Goal: Transaction & Acquisition: Purchase product/service

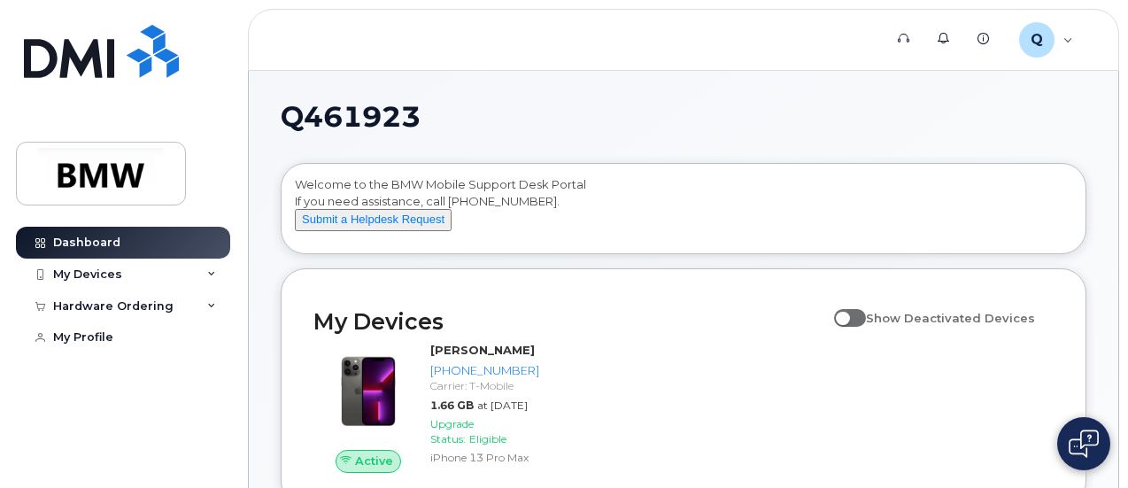
scroll to position [89, 0]
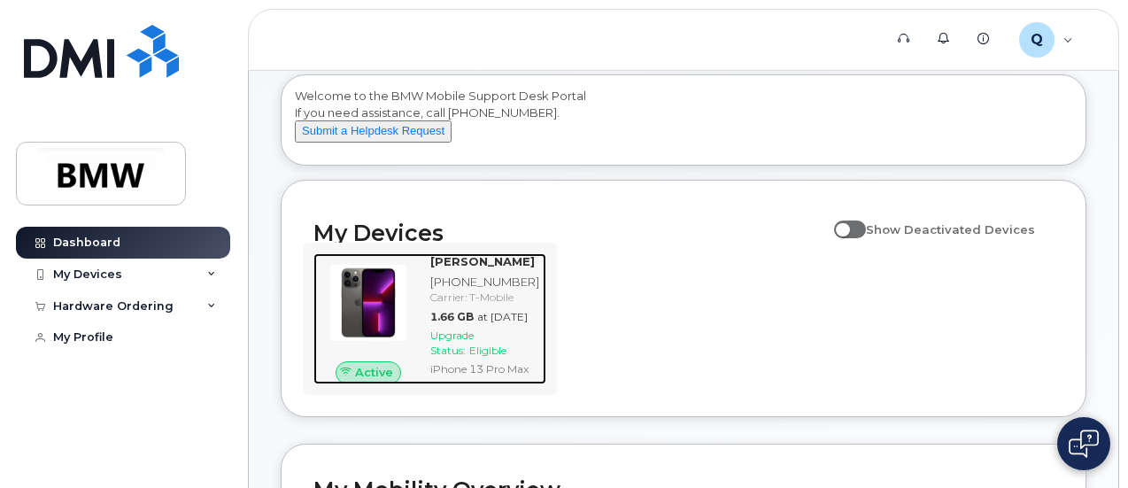
click at [451, 357] on span "Upgrade Status:" at bounding box center [451, 343] width 43 height 28
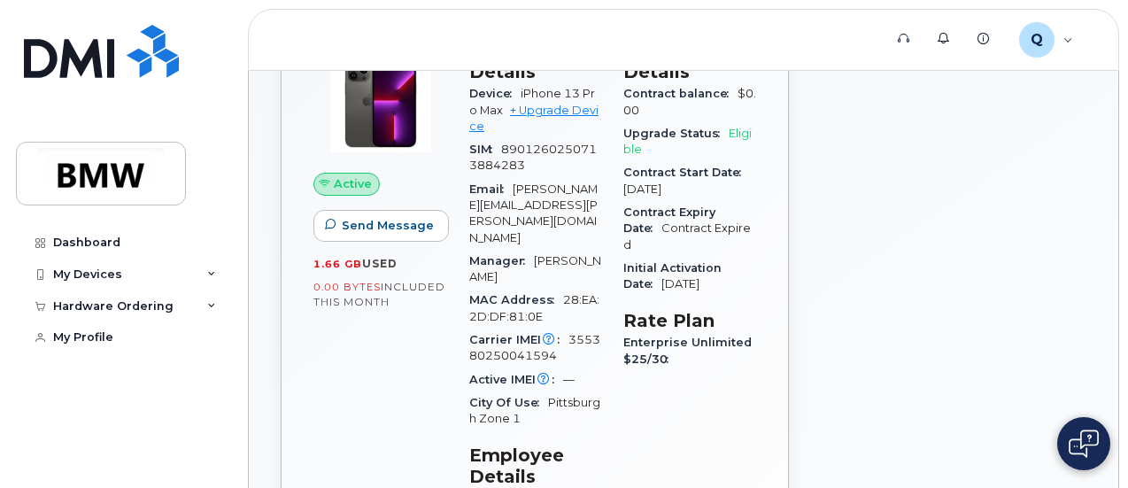
scroll to position [89, 0]
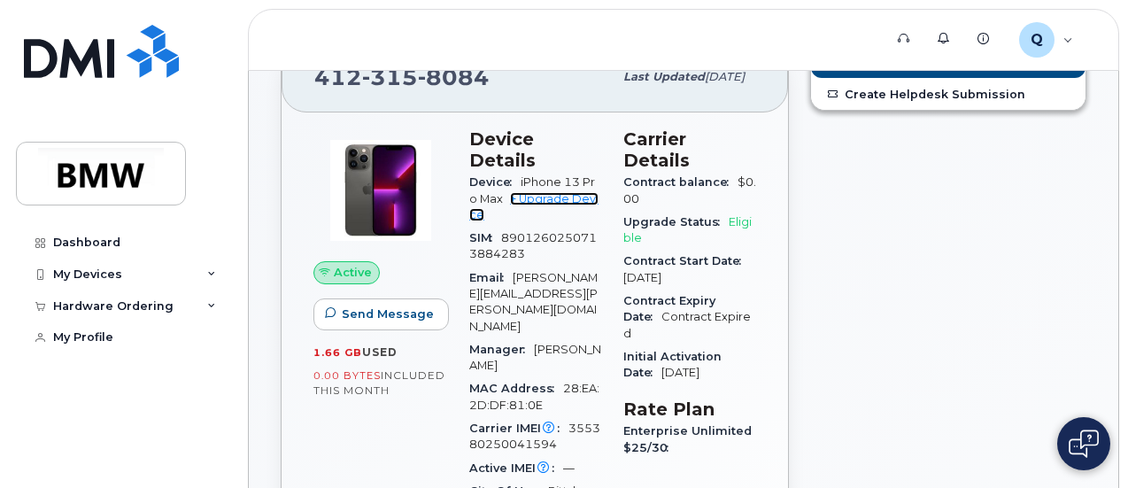
click at [569, 192] on link "+ Upgrade Device" at bounding box center [533, 206] width 129 height 29
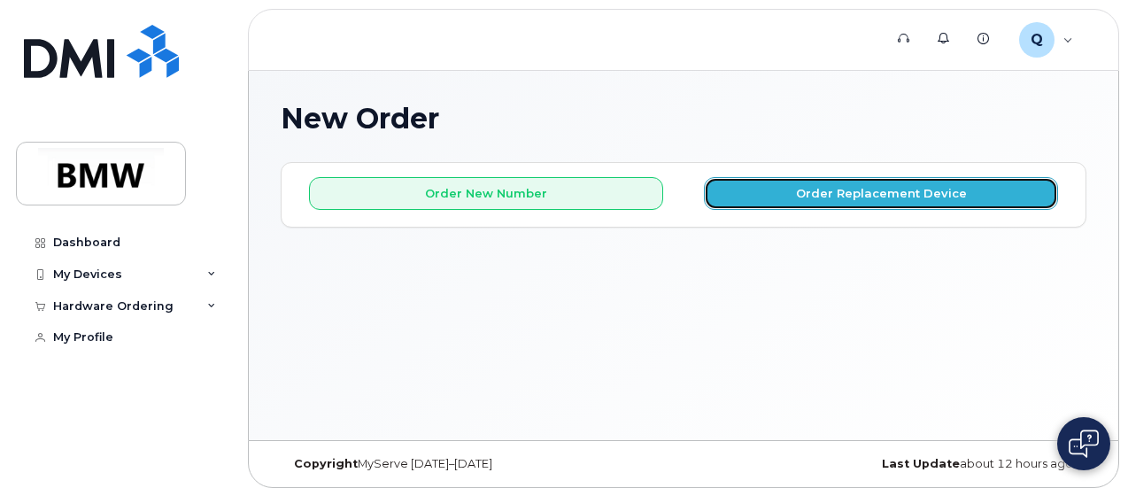
click at [874, 190] on button "Order Replacement Device" at bounding box center [881, 193] width 354 height 33
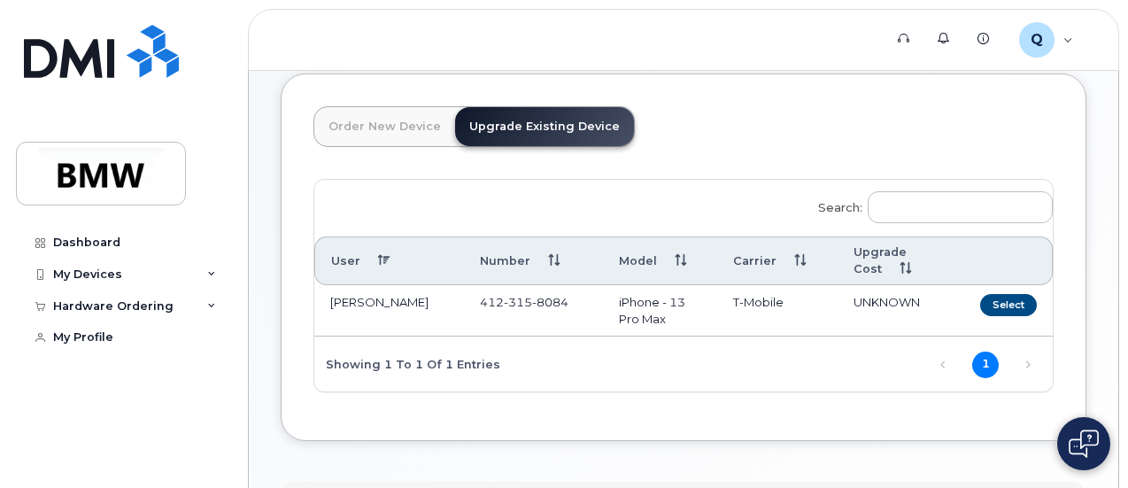
scroll to position [170, 0]
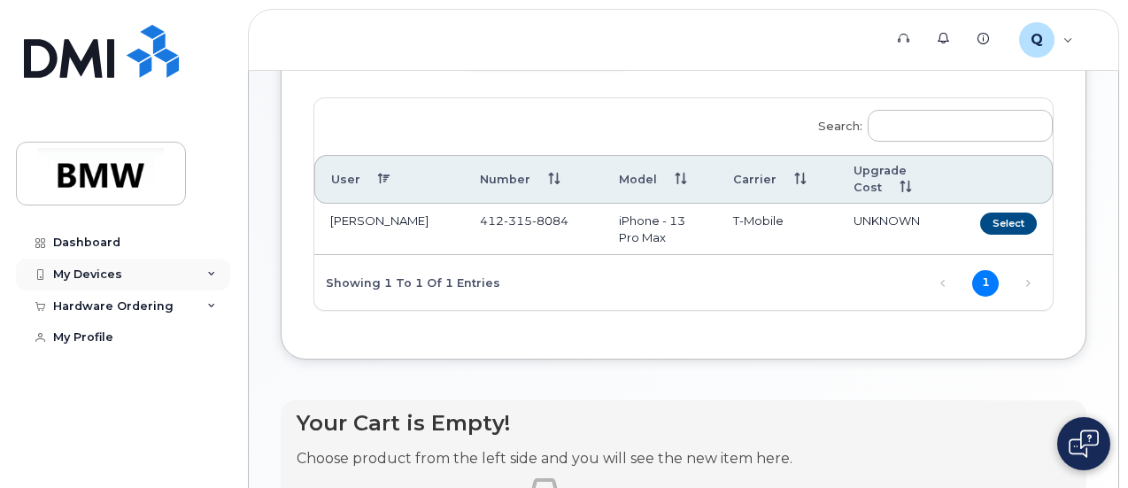
click at [213, 275] on icon at bounding box center [211, 274] width 9 height 9
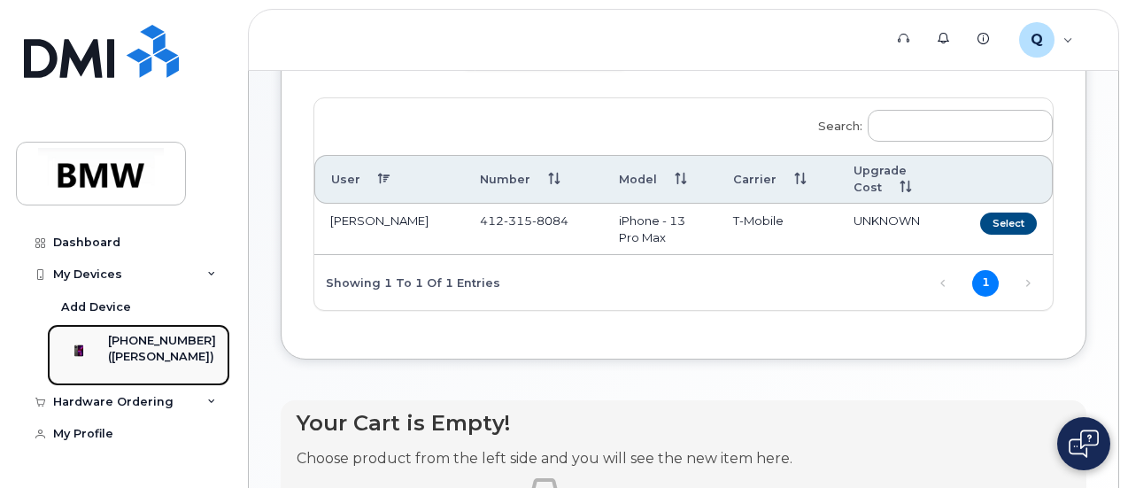
click at [170, 337] on div "[PHONE_NUMBER]" at bounding box center [162, 341] width 108 height 16
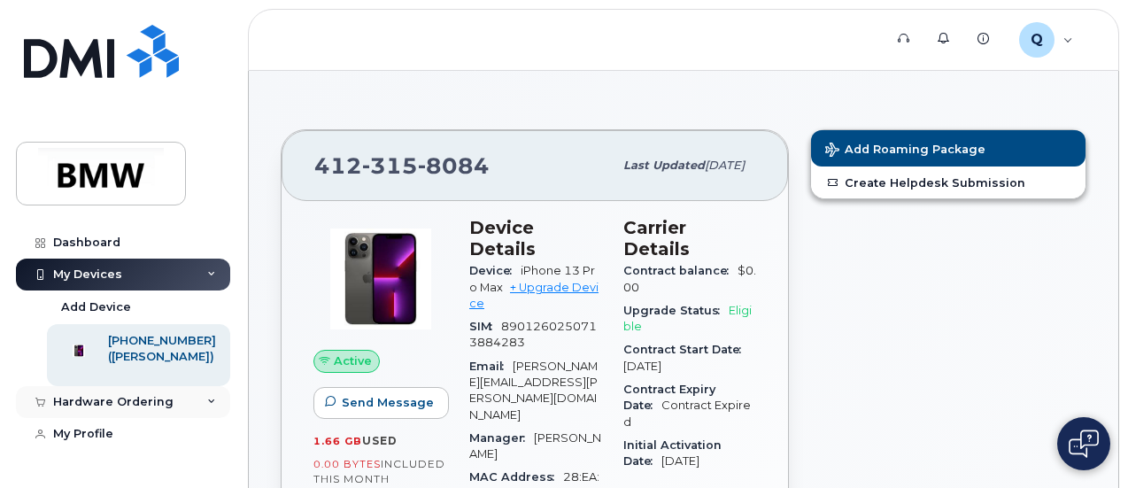
click at [221, 417] on div "Hardware Ordering" at bounding box center [123, 402] width 214 height 32
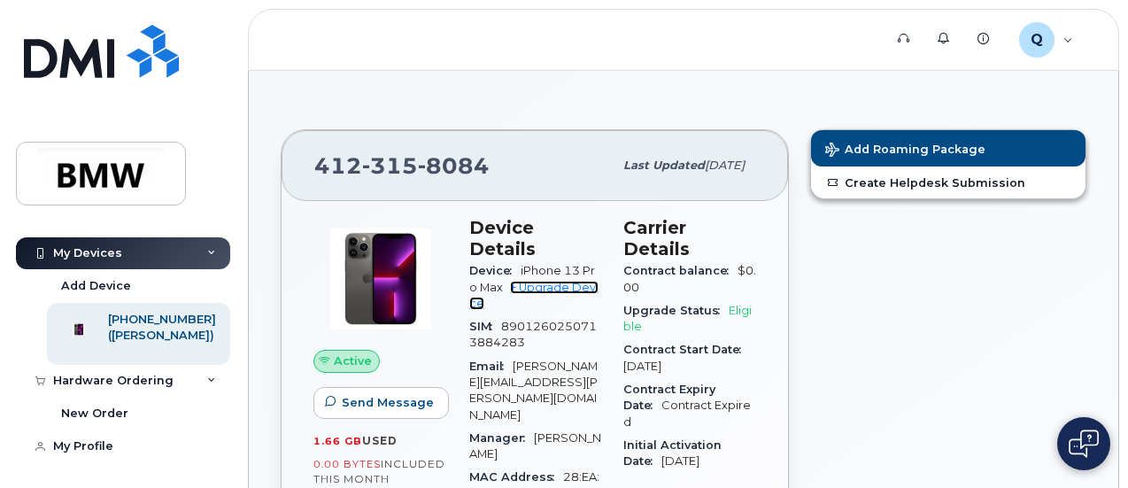
click at [561, 281] on link "+ Upgrade Device" at bounding box center [533, 295] width 129 height 29
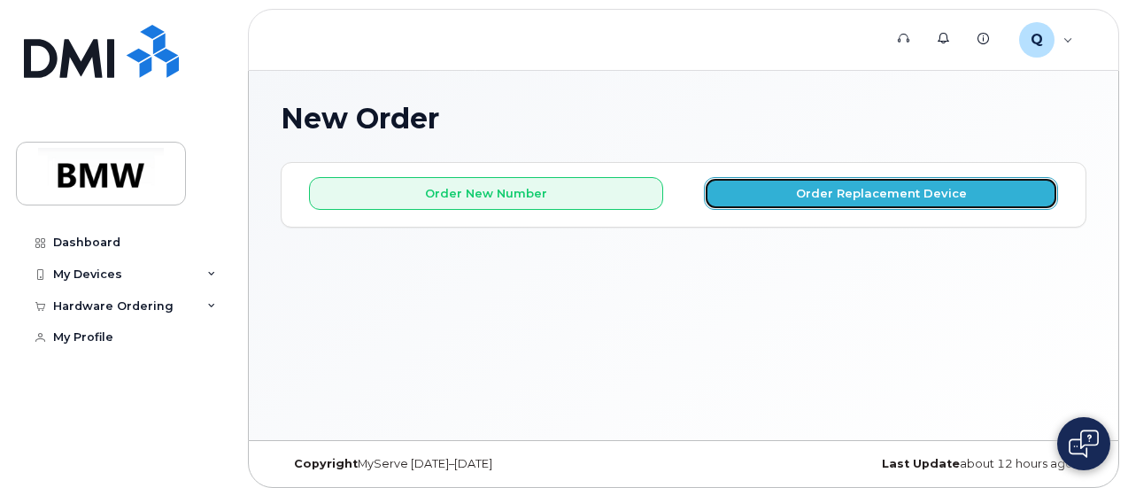
click at [792, 186] on button "Order Replacement Device" at bounding box center [881, 193] width 354 height 33
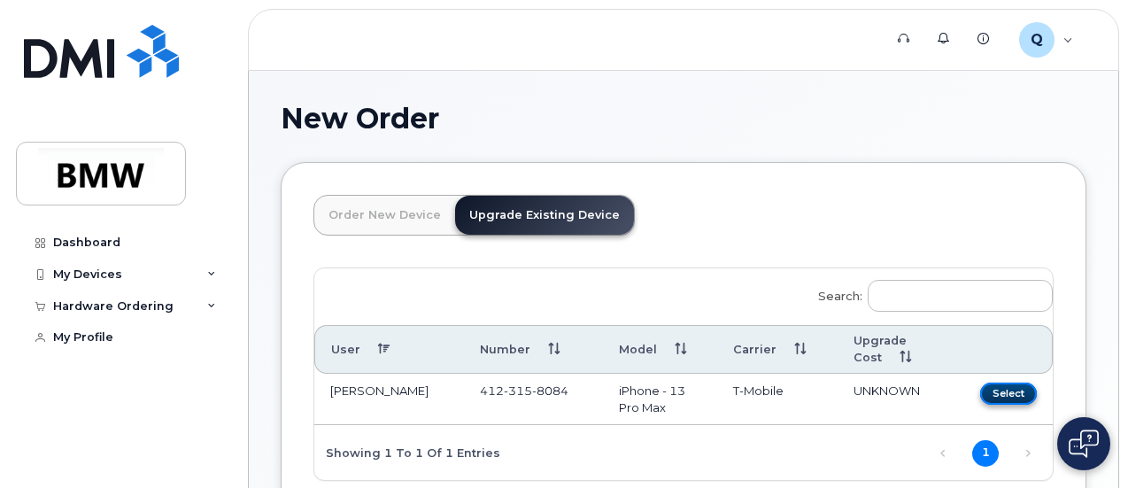
click at [980, 389] on button "Select" at bounding box center [1008, 394] width 57 height 22
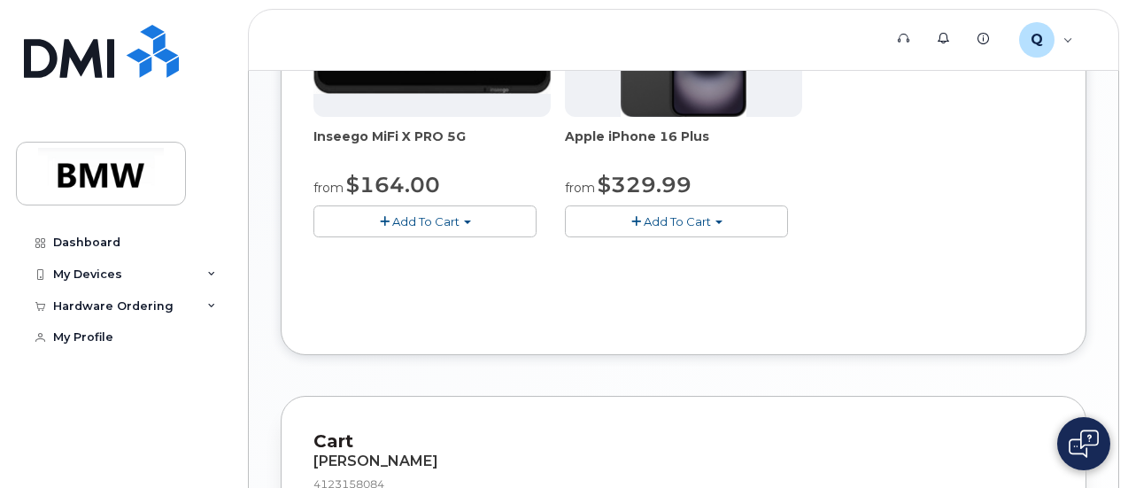
scroll to position [882, 0]
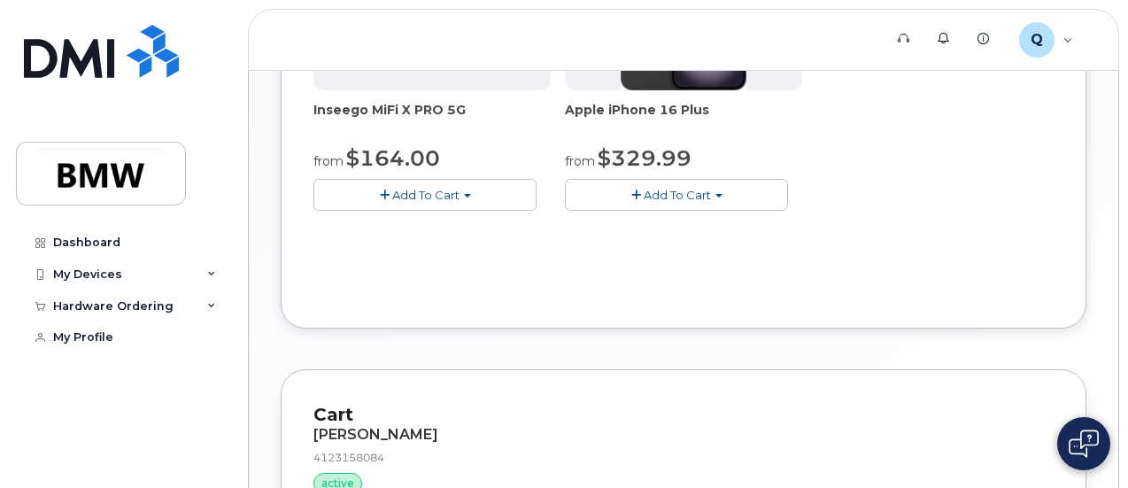
click at [565, 210] on button "Add To Cart" at bounding box center [676, 194] width 223 height 31
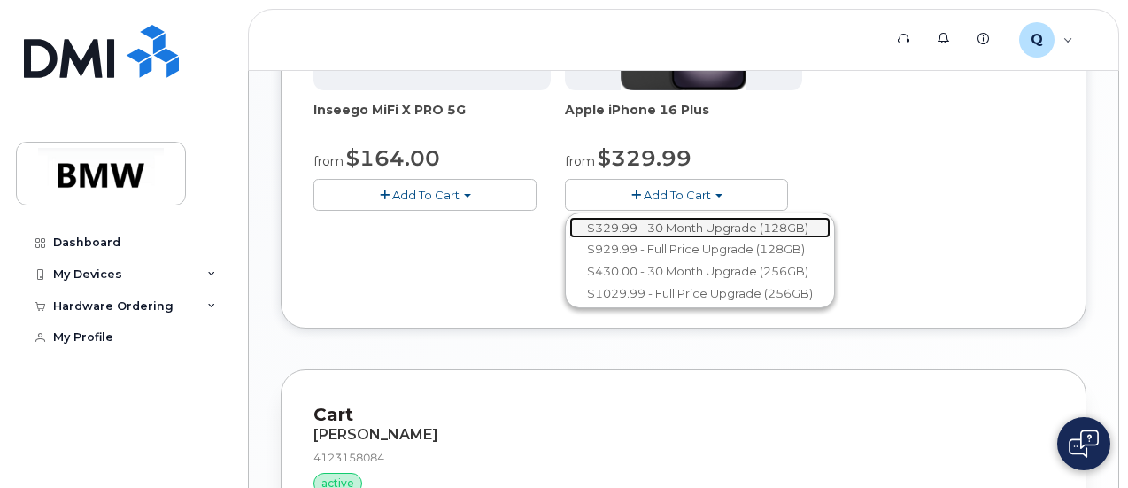
click at [569, 239] on link "$329.99 - 30 Month Upgrade (128GB)" at bounding box center [699, 228] width 261 height 22
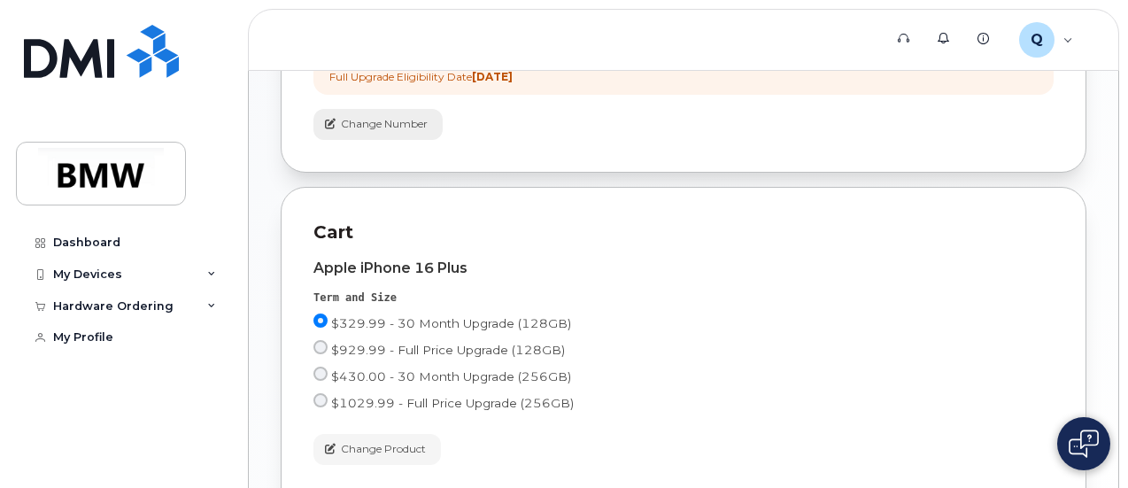
scroll to position [576, 0]
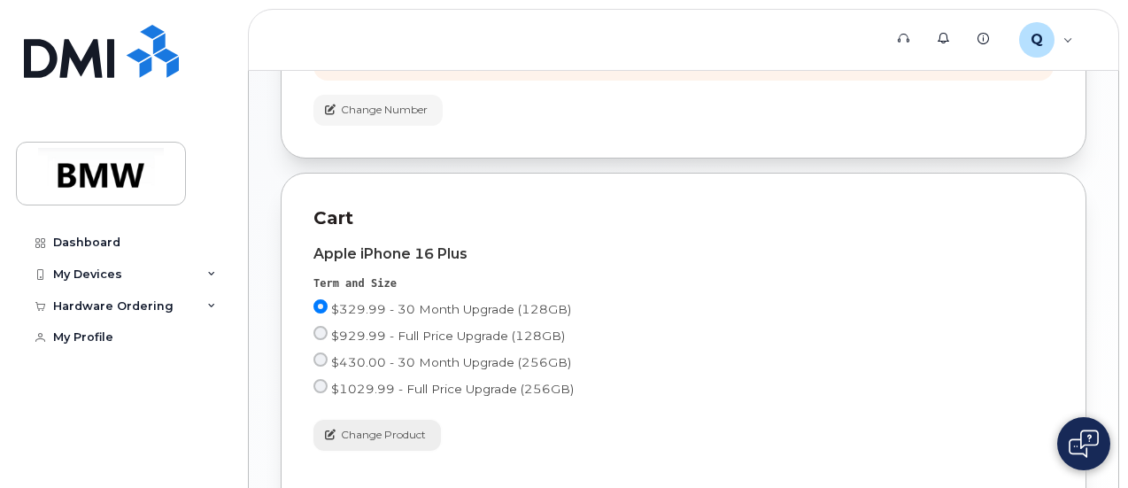
click at [426, 427] on span "Change Product" at bounding box center [383, 435] width 85 height 16
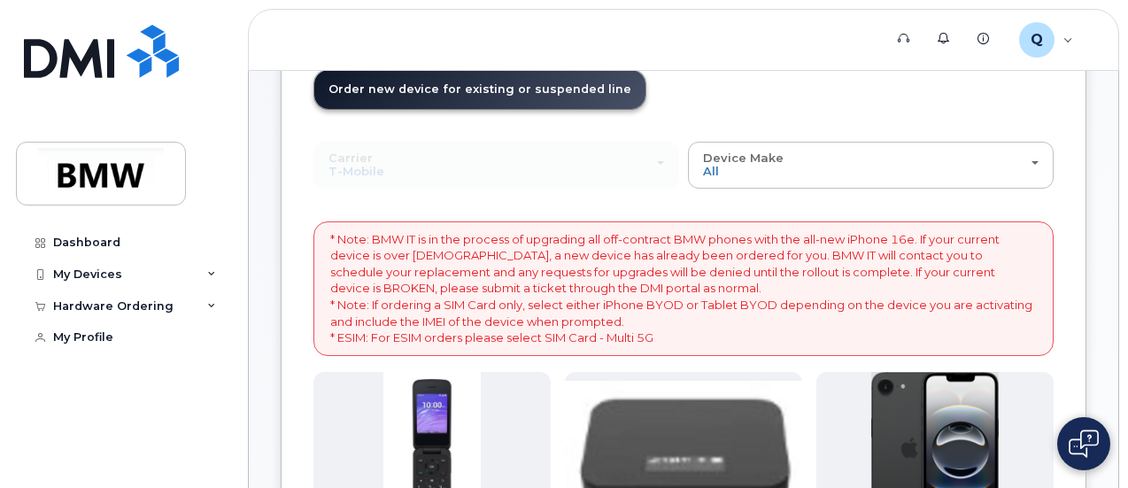
scroll to position [0, 0]
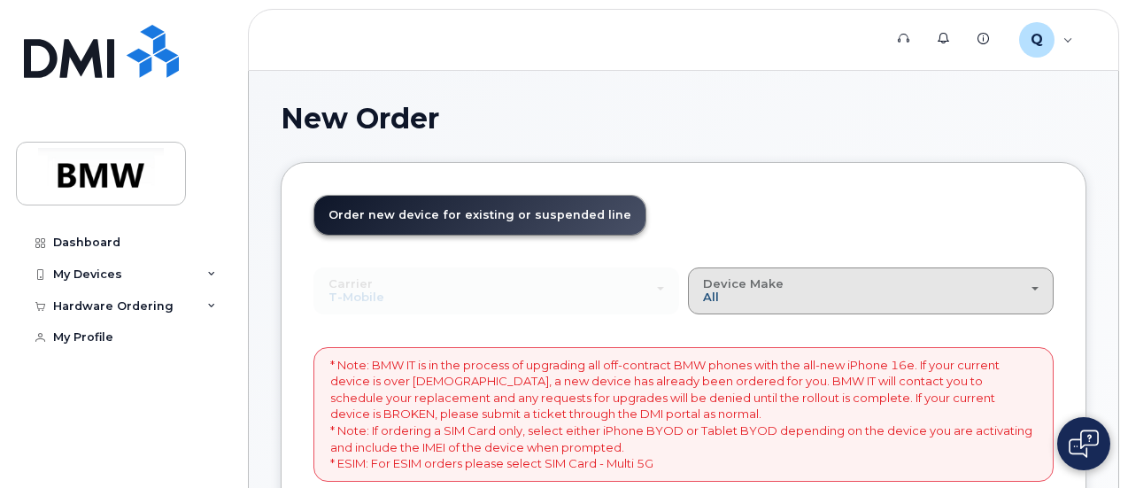
click at [703, 294] on span "All" at bounding box center [711, 297] width 16 height 14
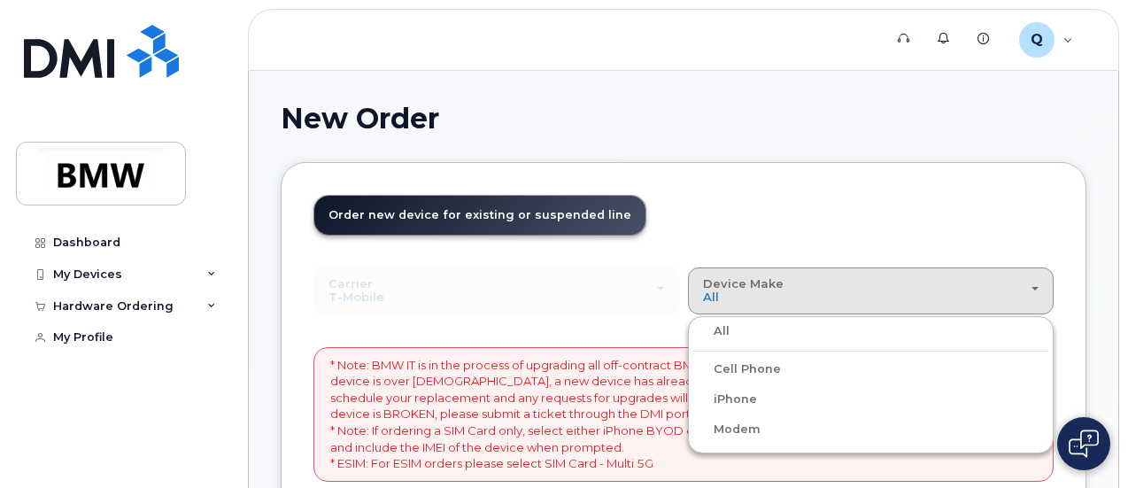
click at [693, 396] on label "iPhone" at bounding box center [725, 399] width 65 height 21
click at [0, 0] on input "iPhone" at bounding box center [0, 0] width 0 height 0
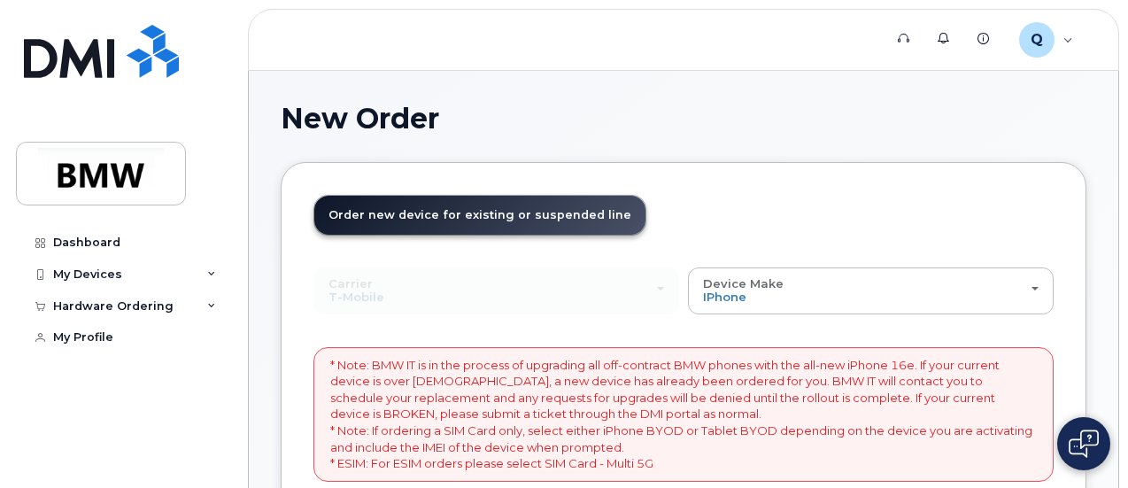
click at [581, 218] on span "Order new device for existing or suspended line" at bounding box center [480, 214] width 303 height 13
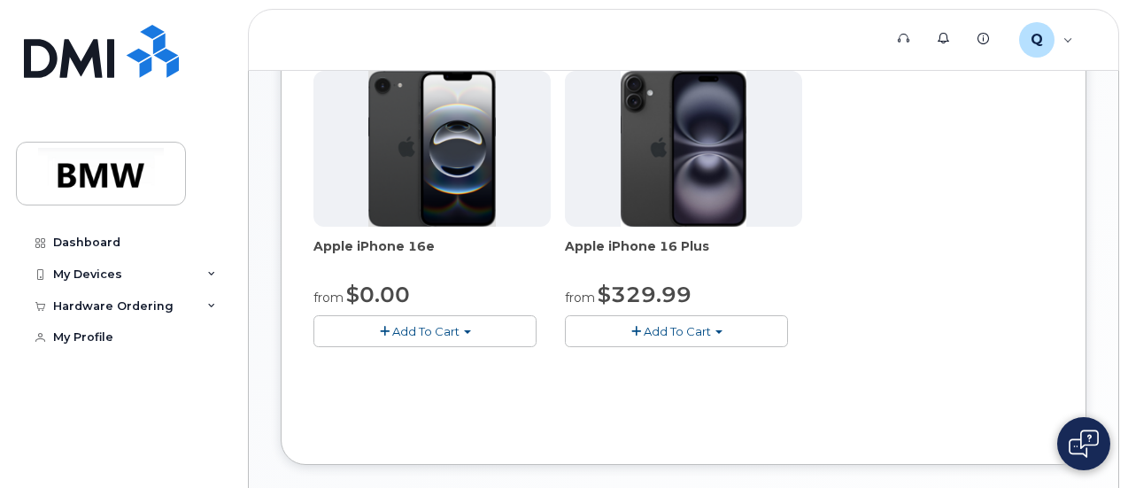
scroll to position [443, 0]
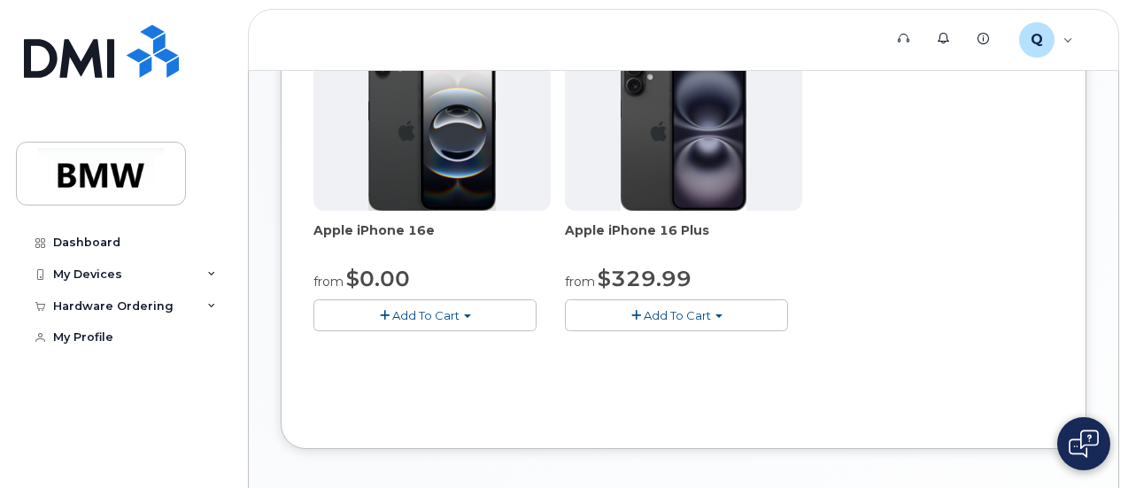
click at [644, 322] on span "Add To Cart" at bounding box center [677, 315] width 67 height 14
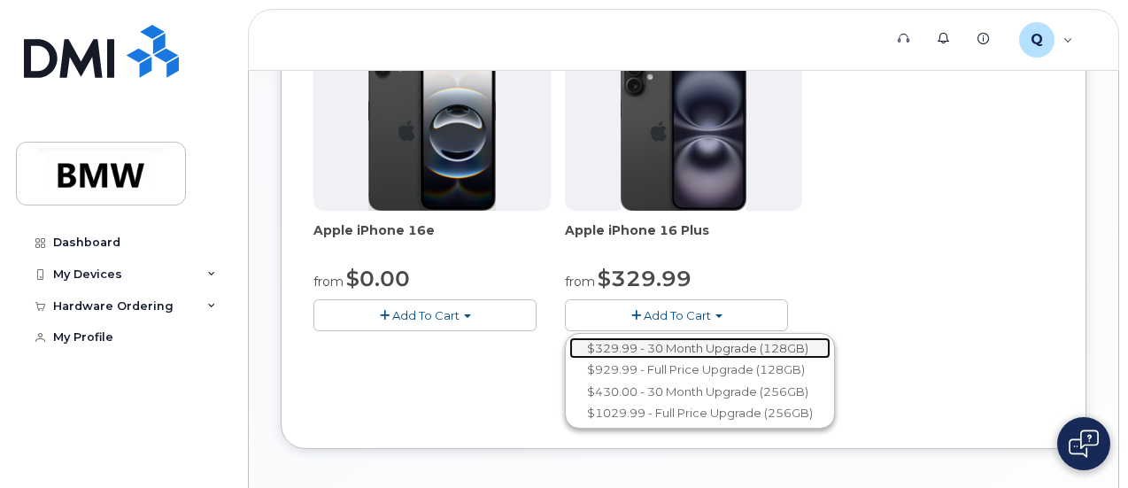
click at [609, 360] on link "$329.99 - 30 Month Upgrade (128GB)" at bounding box center [699, 348] width 261 height 22
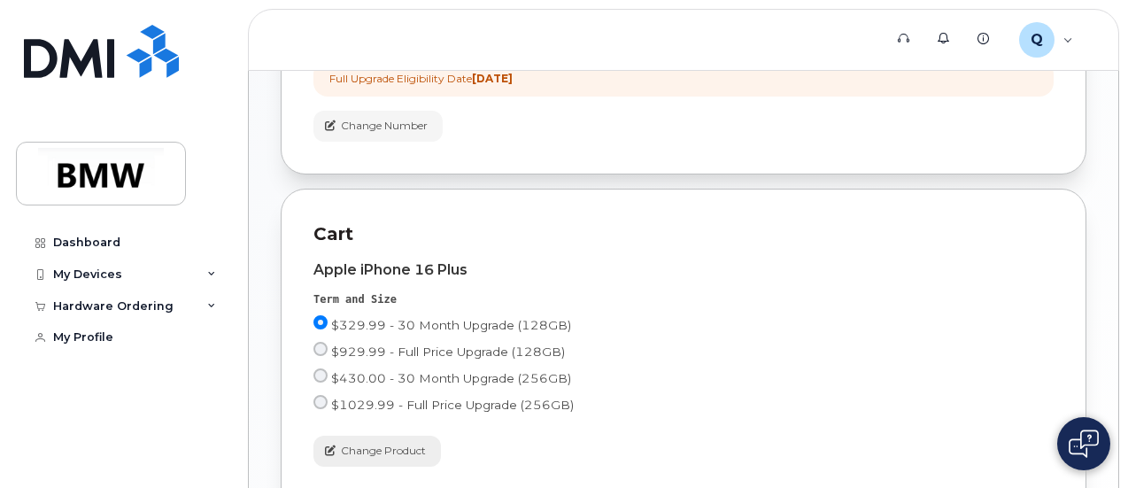
scroll to position [576, 0]
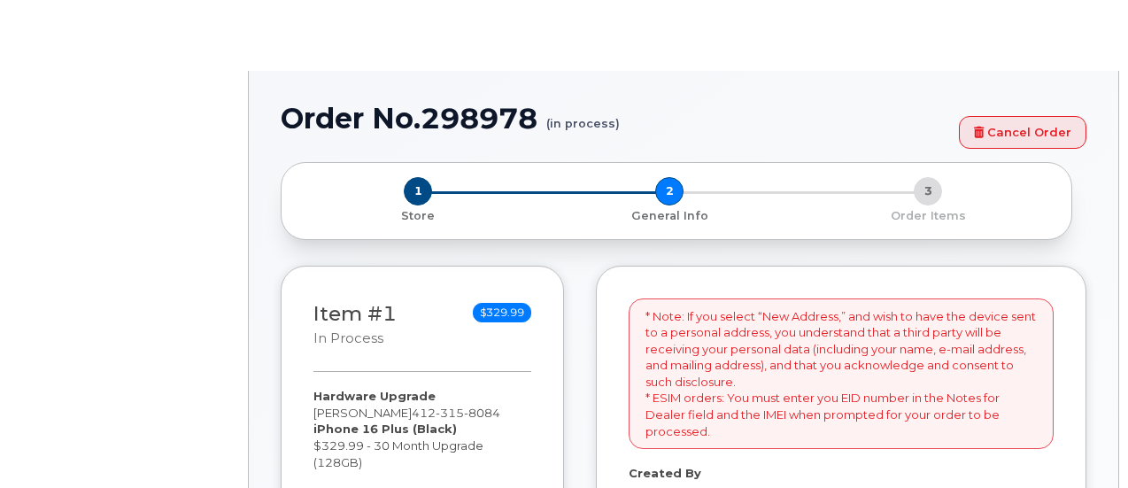
select select
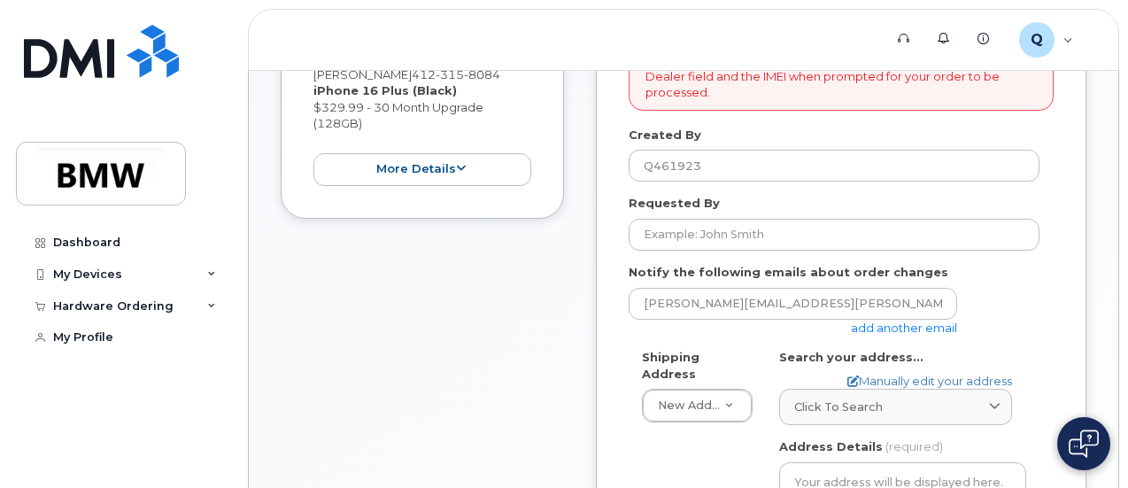
scroll to position [443, 0]
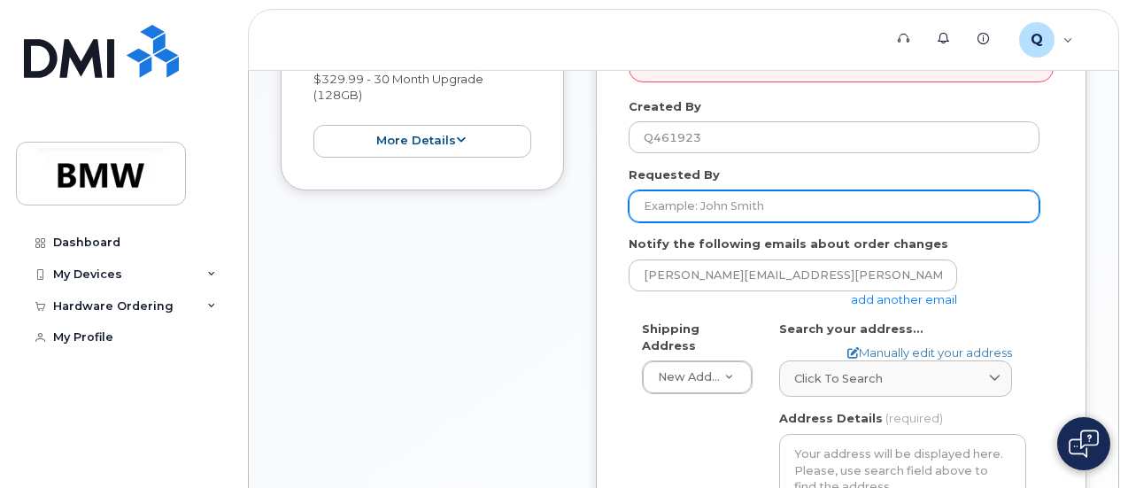
click at [747, 197] on input "Requested By" at bounding box center [834, 206] width 411 height 32
type input "CHRISTINE SALVADOR"
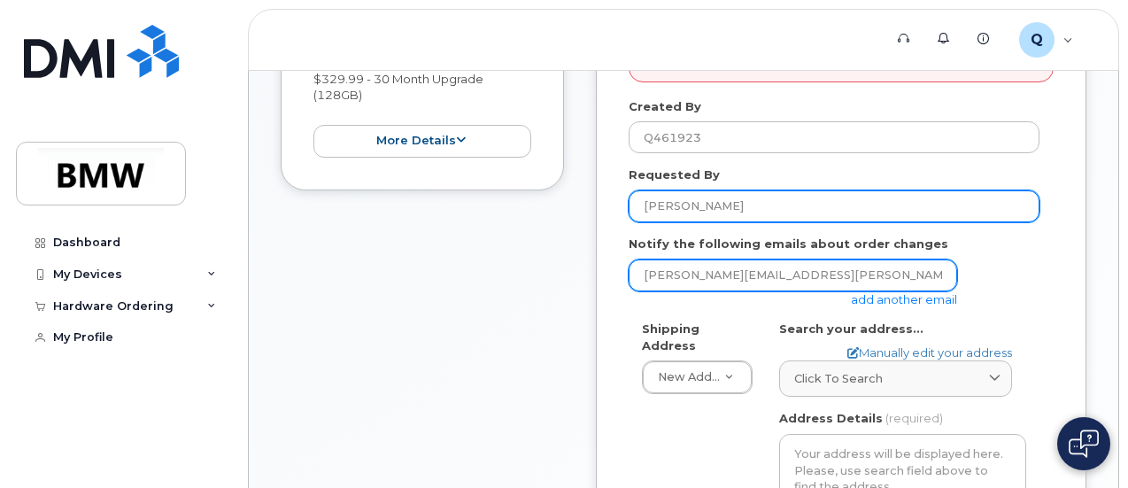
type input "christine.salvador@mac.com"
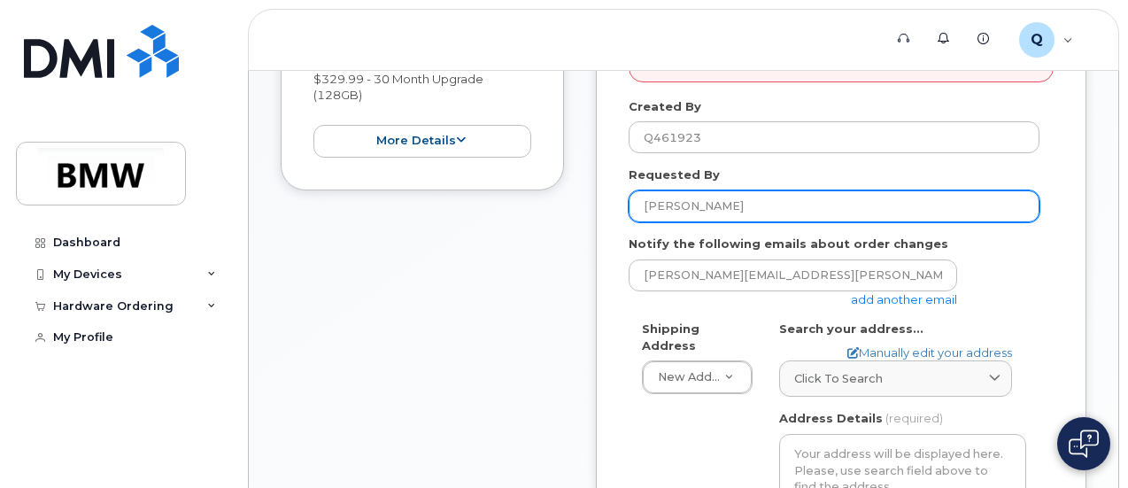
type input "116 4th Street"
select select
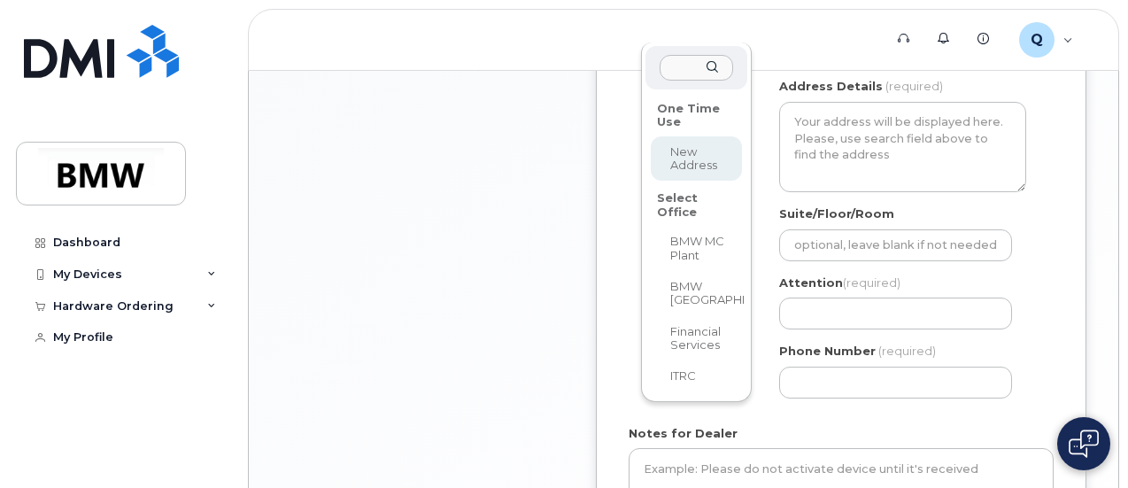
scroll to position [620, 0]
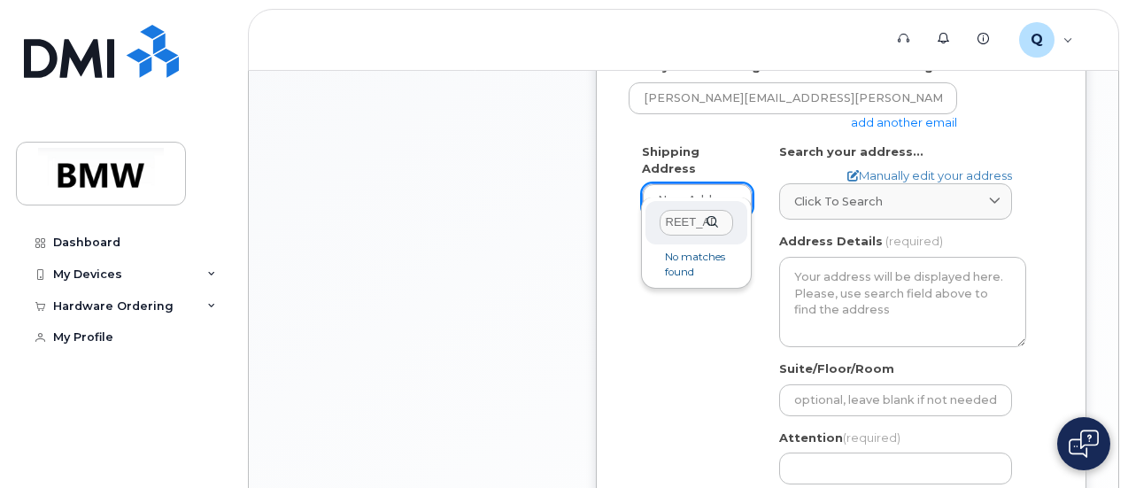
type input "116 4th Street"
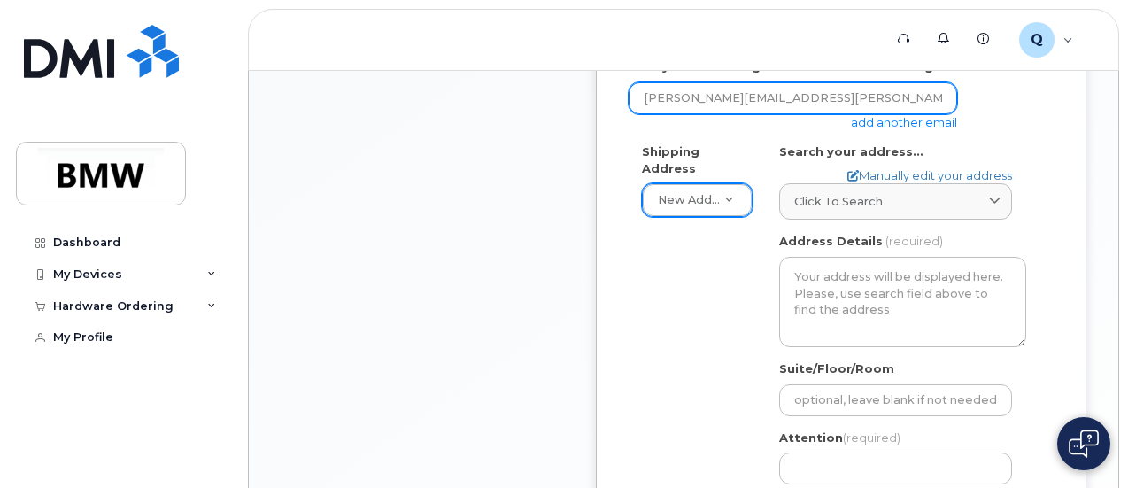
click at [833, 93] on input "christine.salvador@mac.com" at bounding box center [793, 98] width 329 height 32
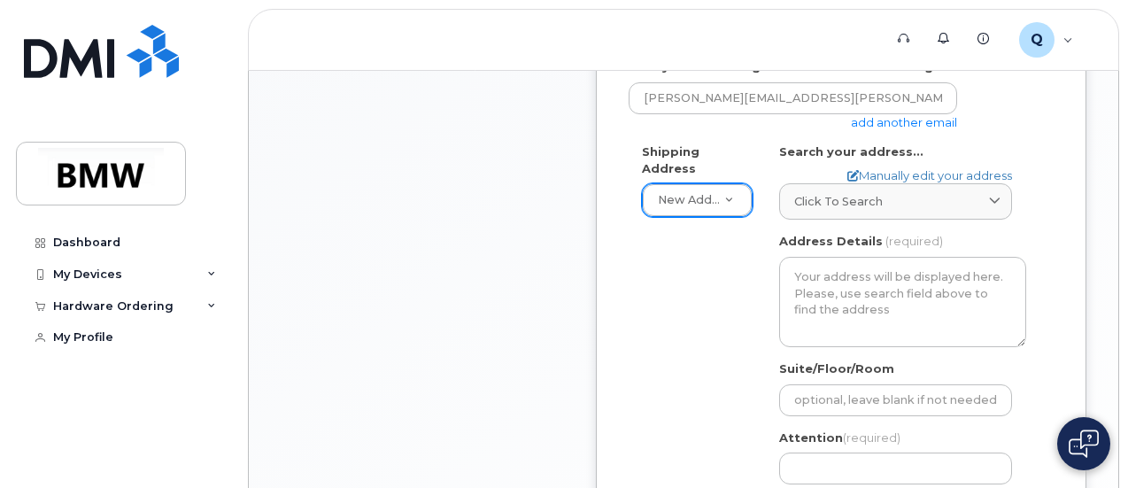
click at [933, 116] on link "add another email" at bounding box center [904, 122] width 106 height 14
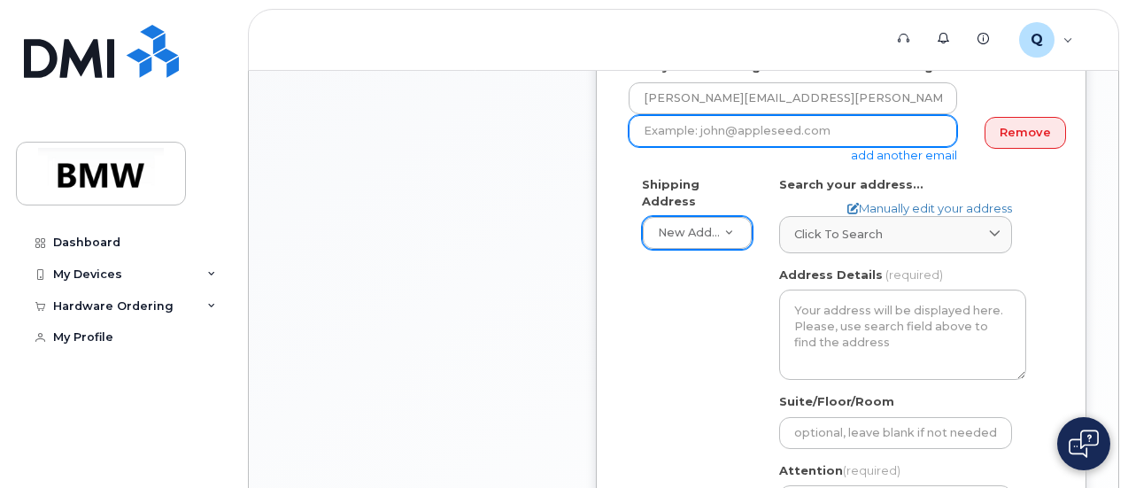
click at [933, 115] on input "email" at bounding box center [793, 131] width 329 height 32
type input "[PERSON_NAME][EMAIL_ADDRESS][PERSON_NAME][DOMAIN_NAME]"
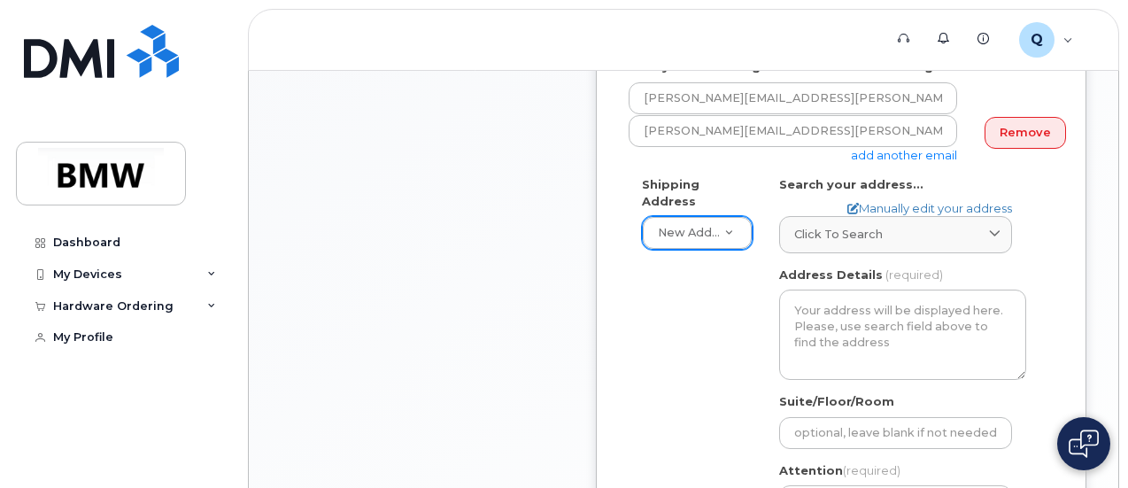
click at [994, 171] on form "* Note: If you select “New Address,” and wish to have the device sent to a pers…" at bounding box center [841, 247] width 425 height 986
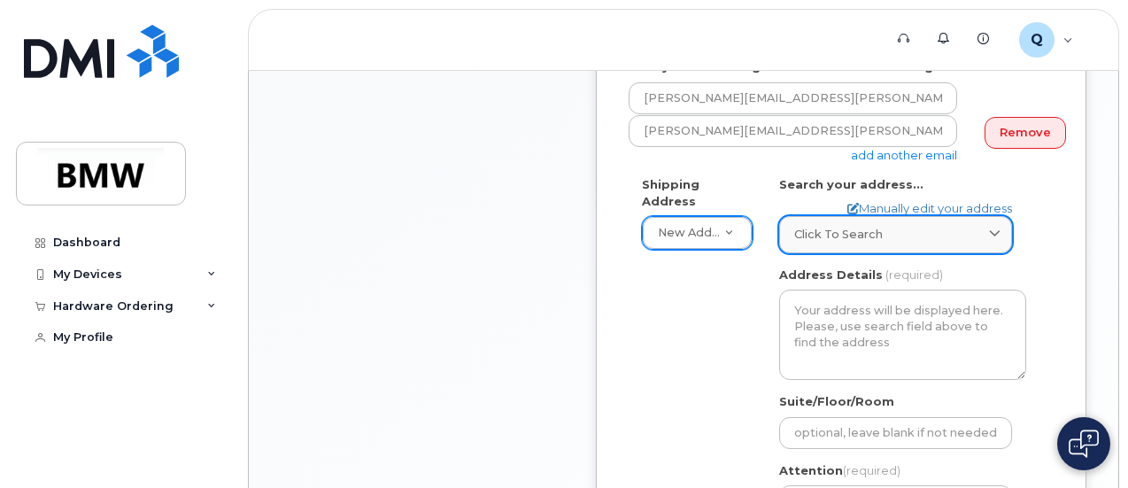
click at [933, 217] on link "Click to search" at bounding box center [895, 234] width 233 height 36
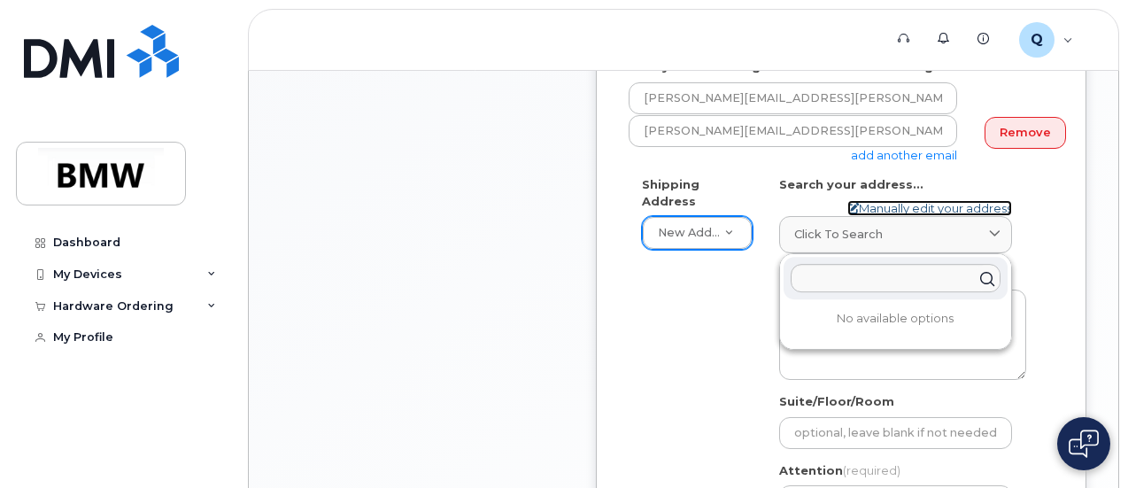
click at [962, 204] on link "Manually edit your address" at bounding box center [929, 208] width 165 height 17
select select
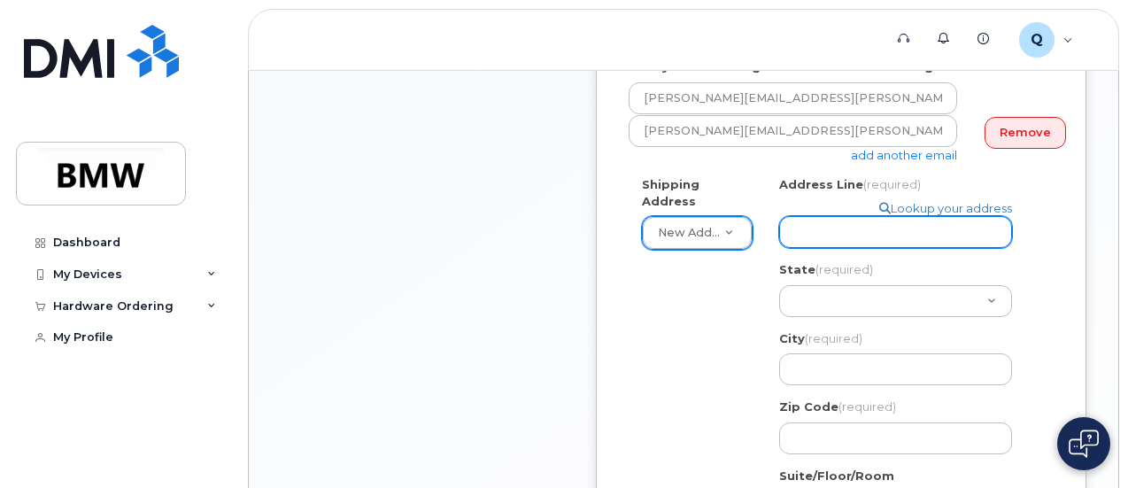
click at [923, 222] on input "Address Line (required)" at bounding box center [895, 232] width 233 height 32
type input "116 4th Street"
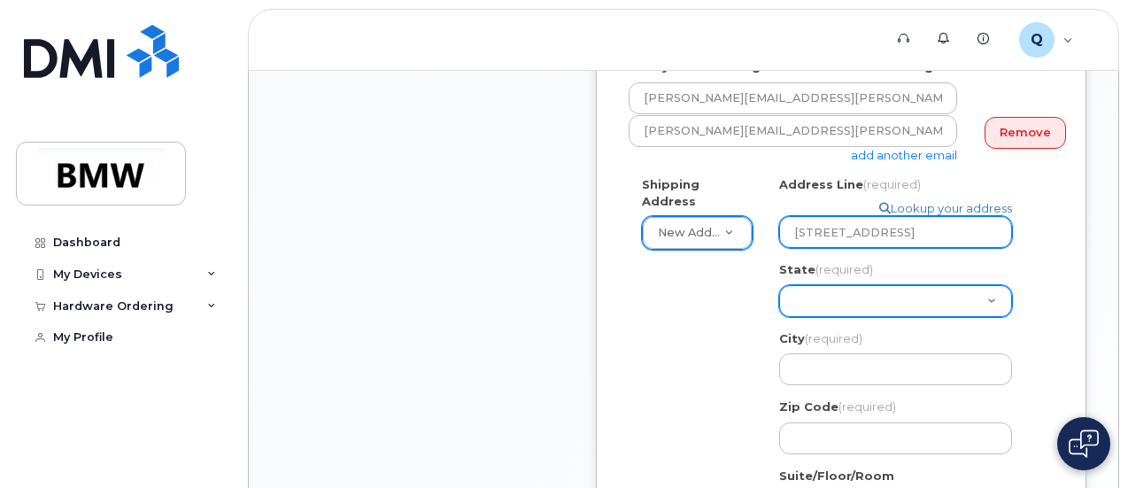
select select "PA"
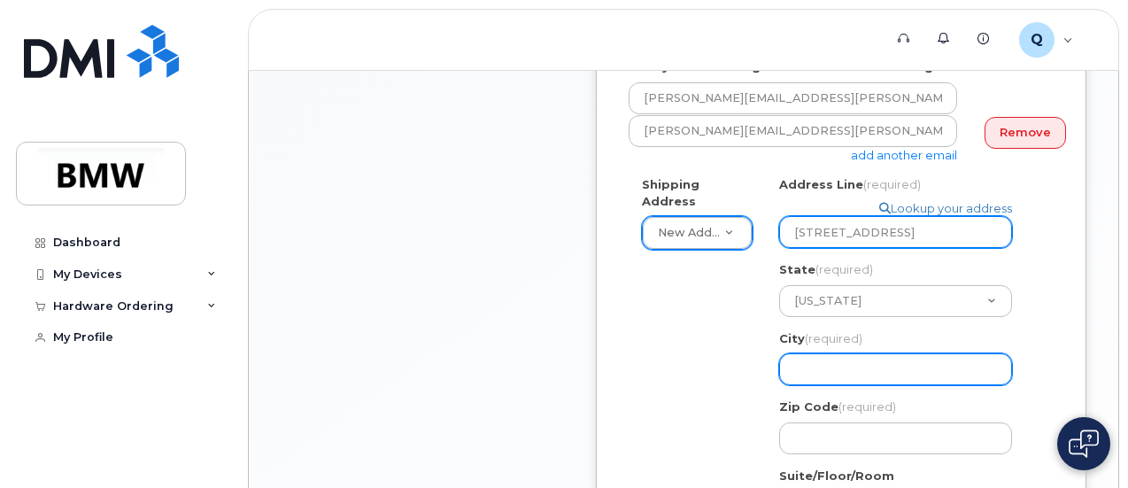
type input "Aspinwall"
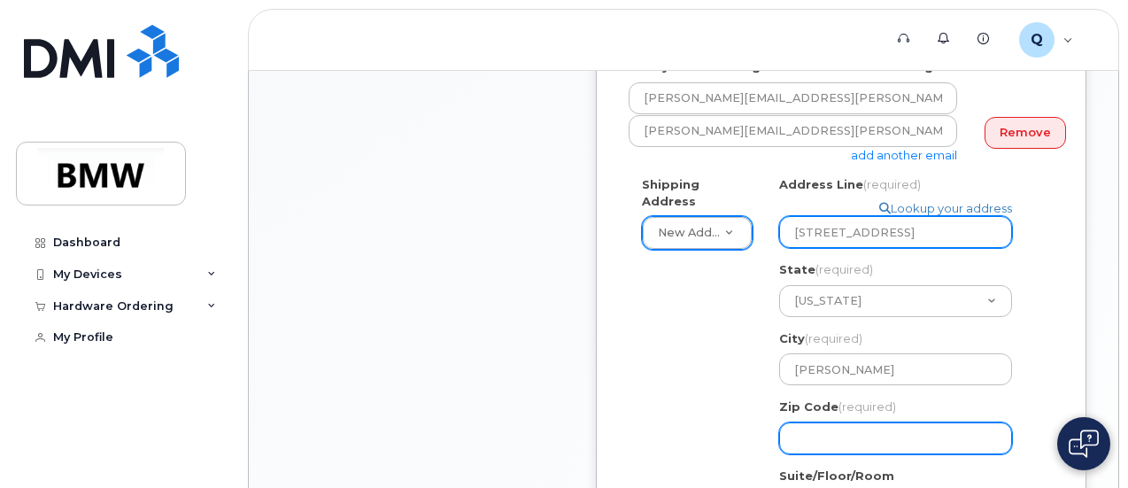
type input "15215"
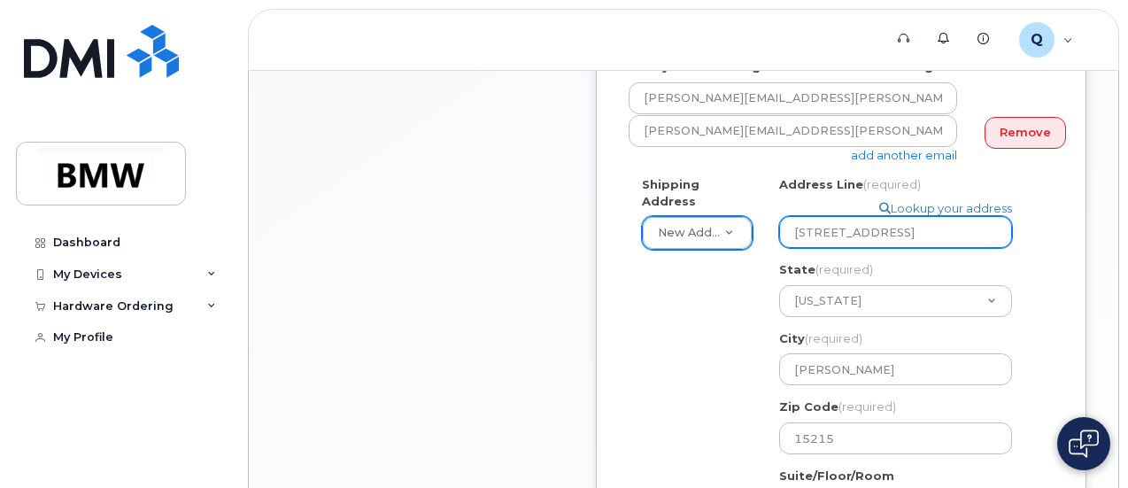
type input "[PERSON_NAME]"
type input "4123158084"
select select
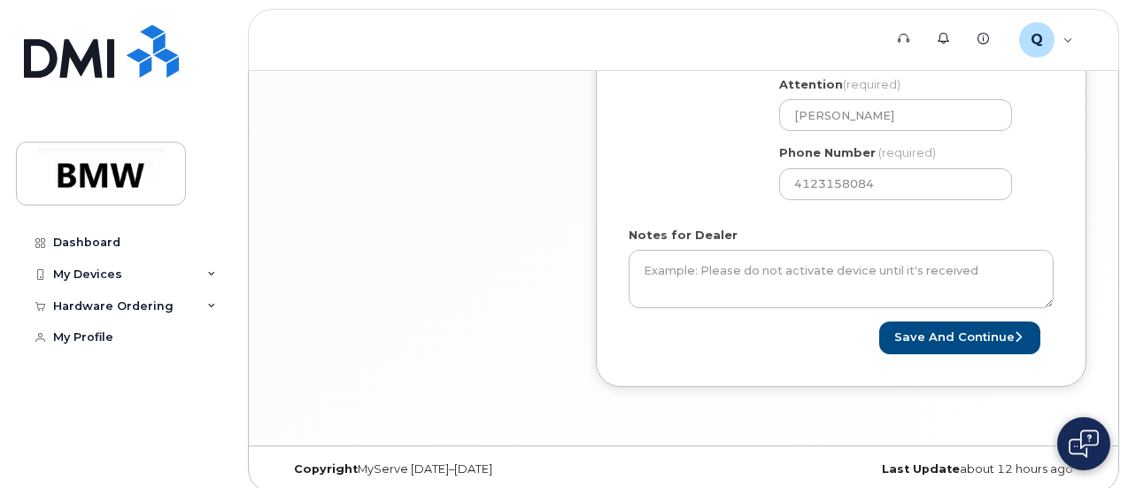
scroll to position [1090, 0]
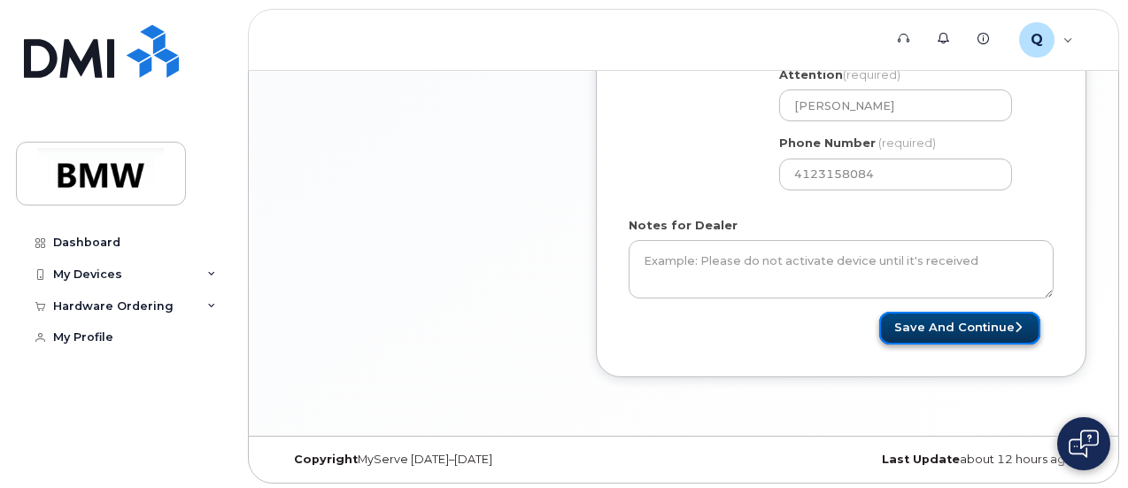
click at [975, 314] on button "Save and Continue" at bounding box center [959, 328] width 161 height 33
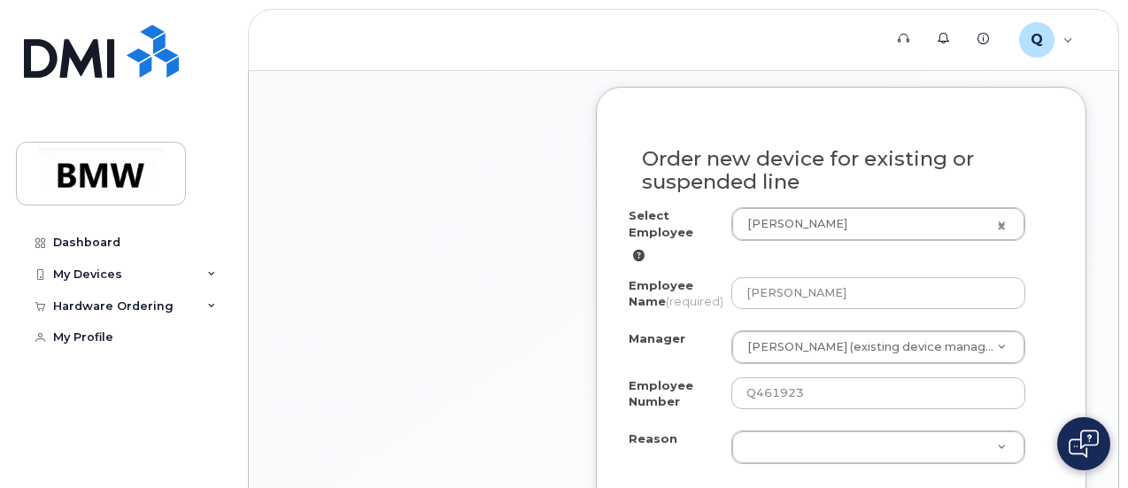
scroll to position [974, 0]
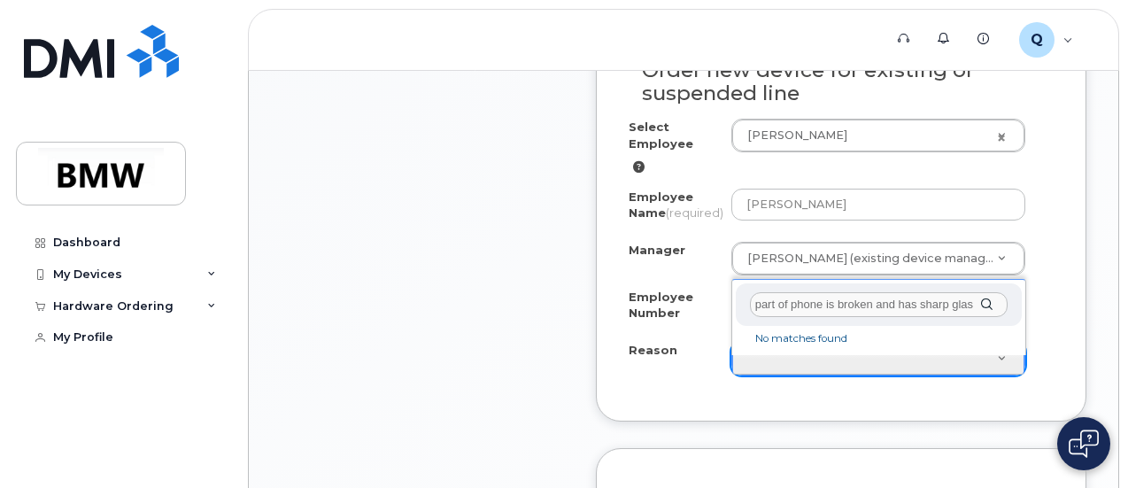
type input "part of phone is broken and has sharp glass"
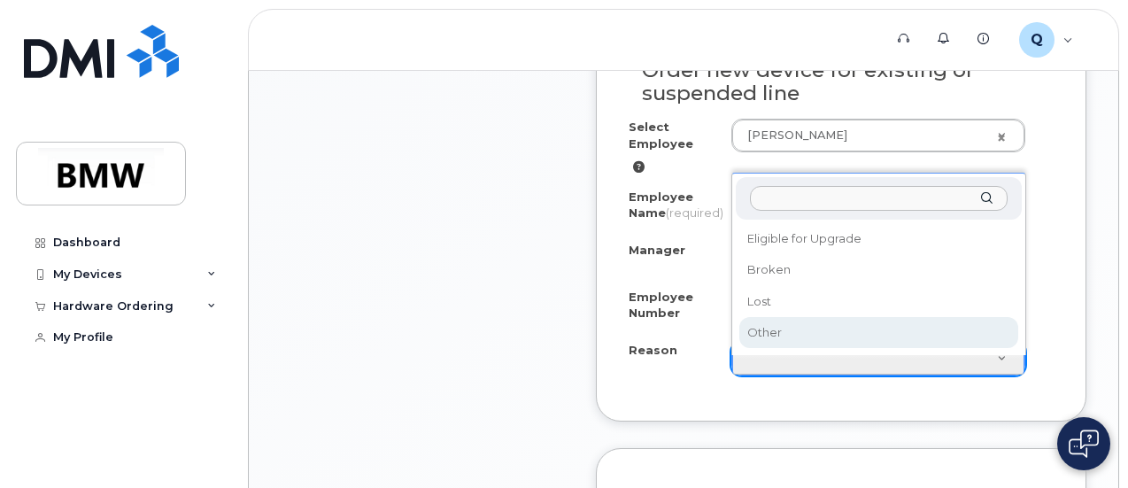
select select "other"
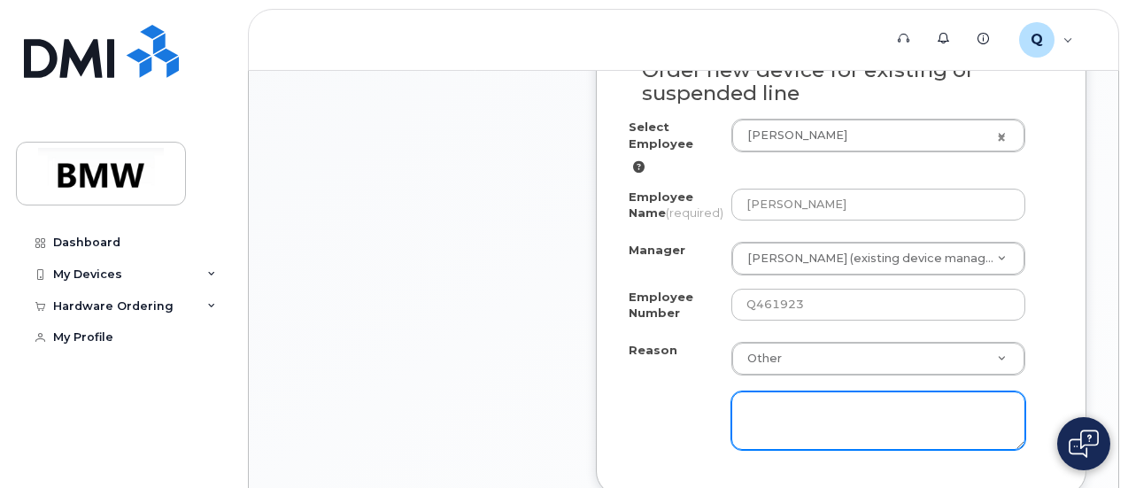
click at [778, 414] on textarea at bounding box center [878, 420] width 294 height 58
type textarea "Back of phone has sharp glass where part of lens broke"
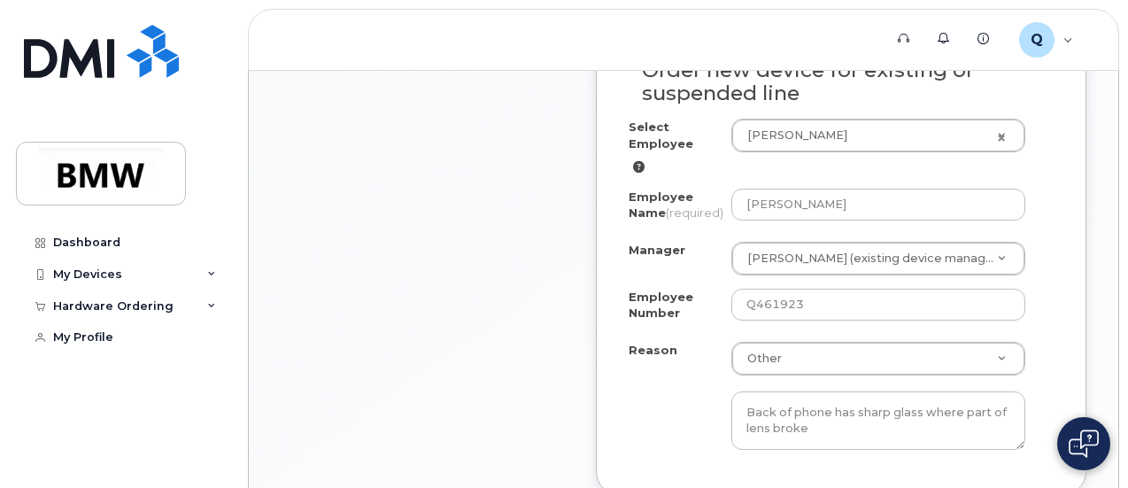
click at [600, 399] on div "Order new device for existing or suspended line Select Employee Christine Salva…" at bounding box center [841, 247] width 491 height 498
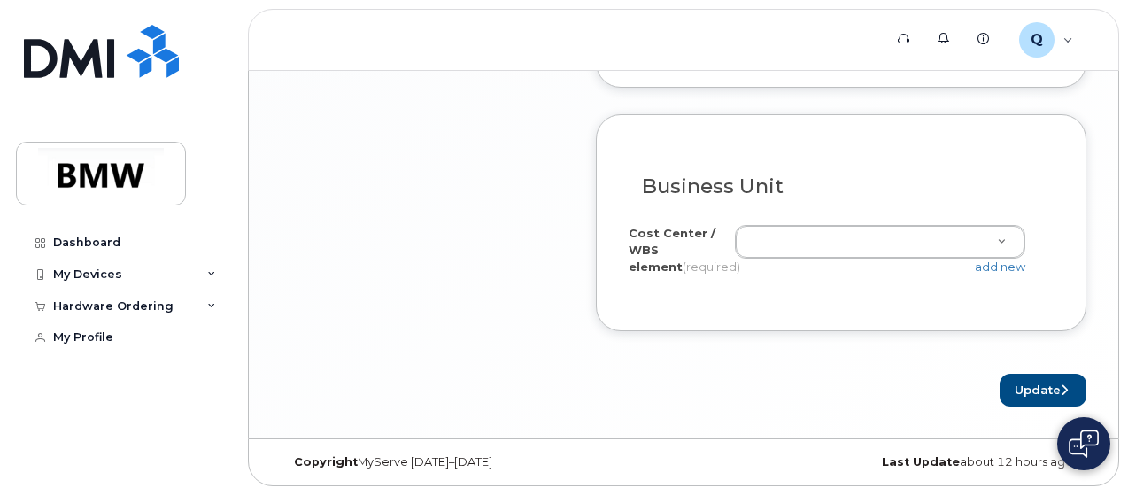
scroll to position [1840, 0]
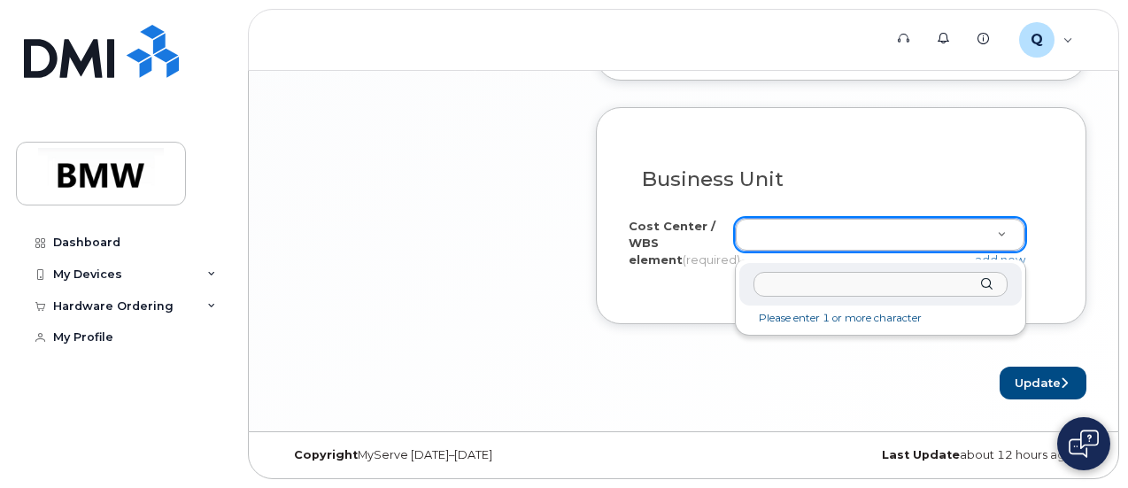
click at [818, 272] on input "text" at bounding box center [881, 285] width 254 height 26
paste input "D302.804300.02.03"
click at [894, 274] on input "D302.804300.02.03" at bounding box center [881, 285] width 254 height 26
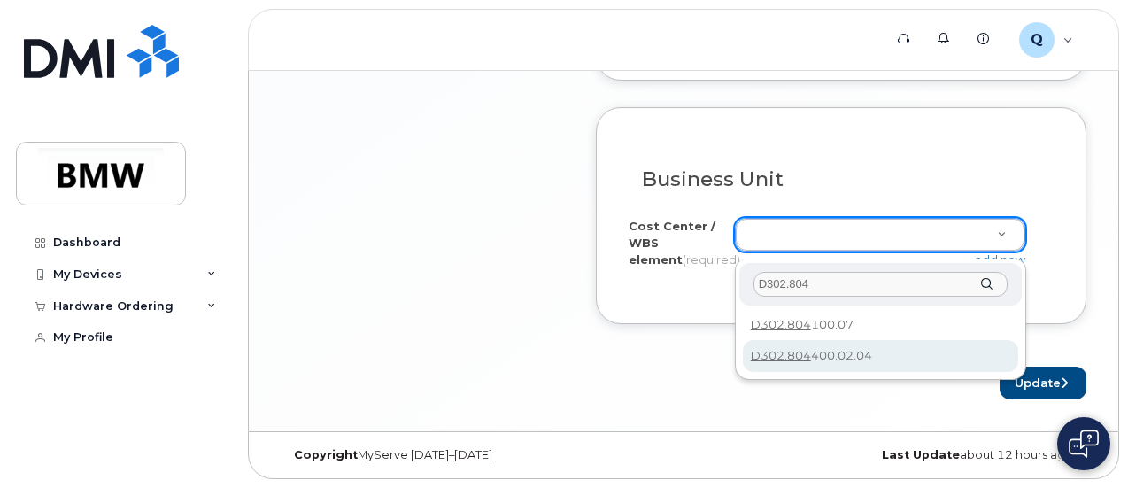
type input "D302.804"
type input "D302.804400.02.04"
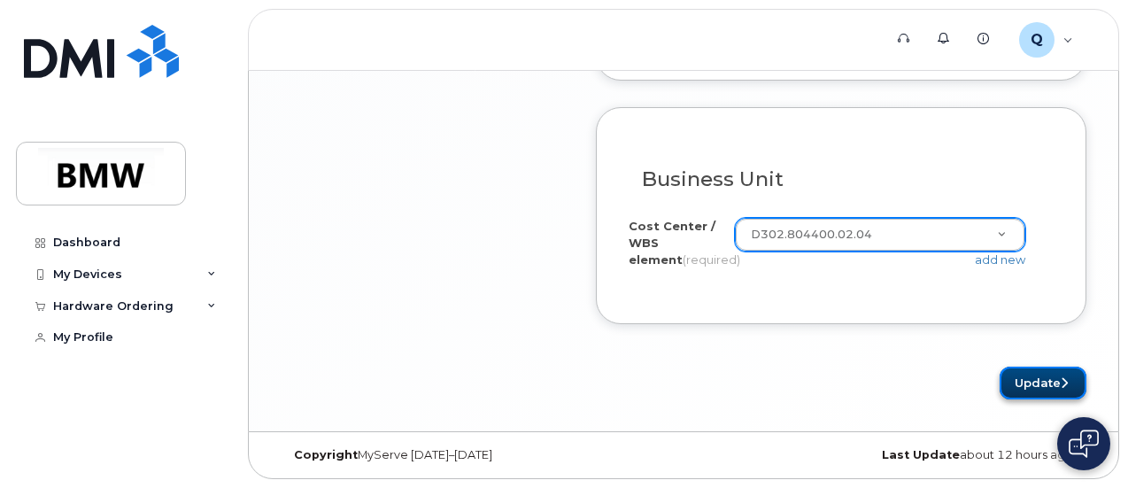
click at [1038, 369] on button "Update" at bounding box center [1043, 383] width 87 height 33
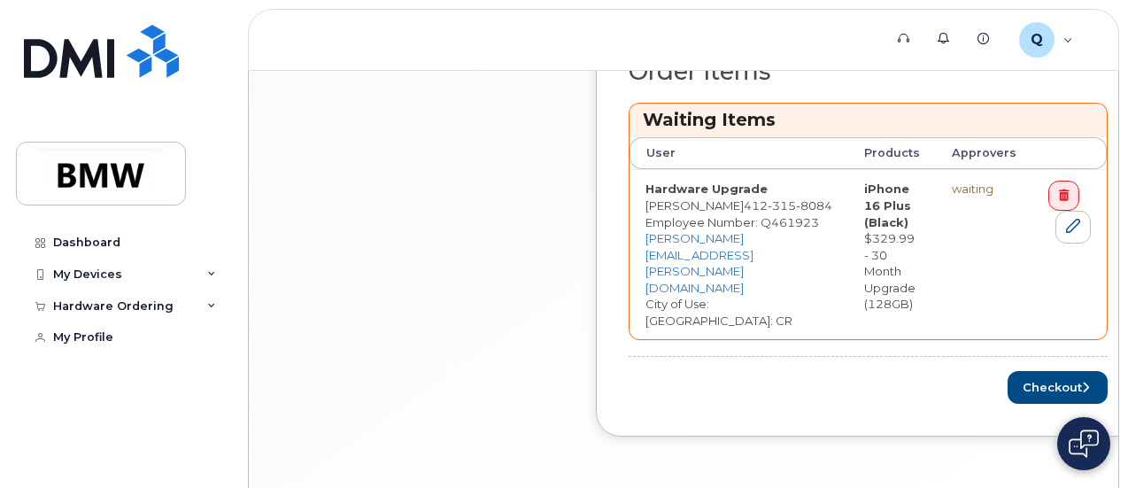
scroll to position [798, 0]
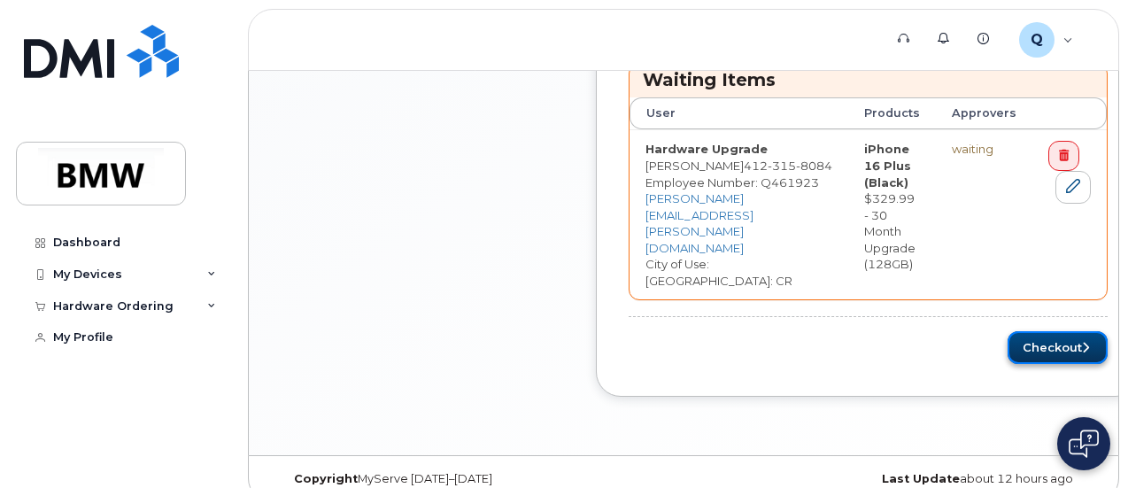
click at [1035, 331] on button "Checkout" at bounding box center [1058, 347] width 100 height 33
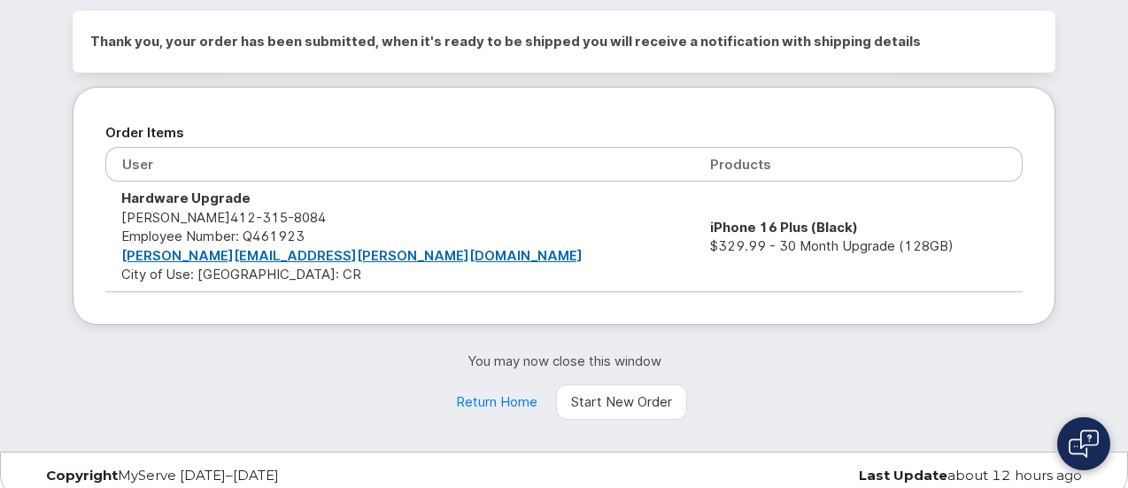
scroll to position [143, 0]
